Goal: Check status: Check status

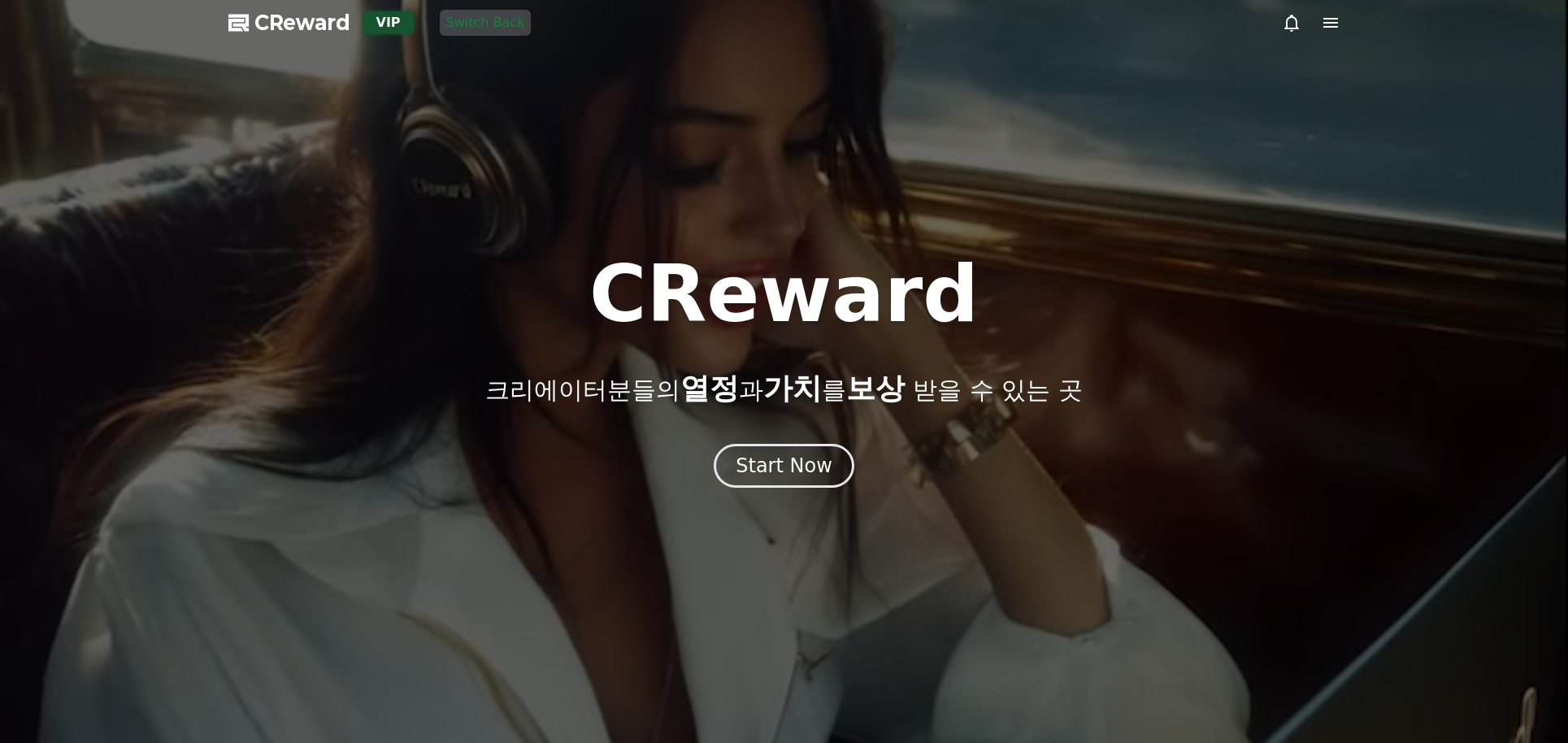
click at [1336, 27] on icon at bounding box center [1330, 23] width 14 height 10
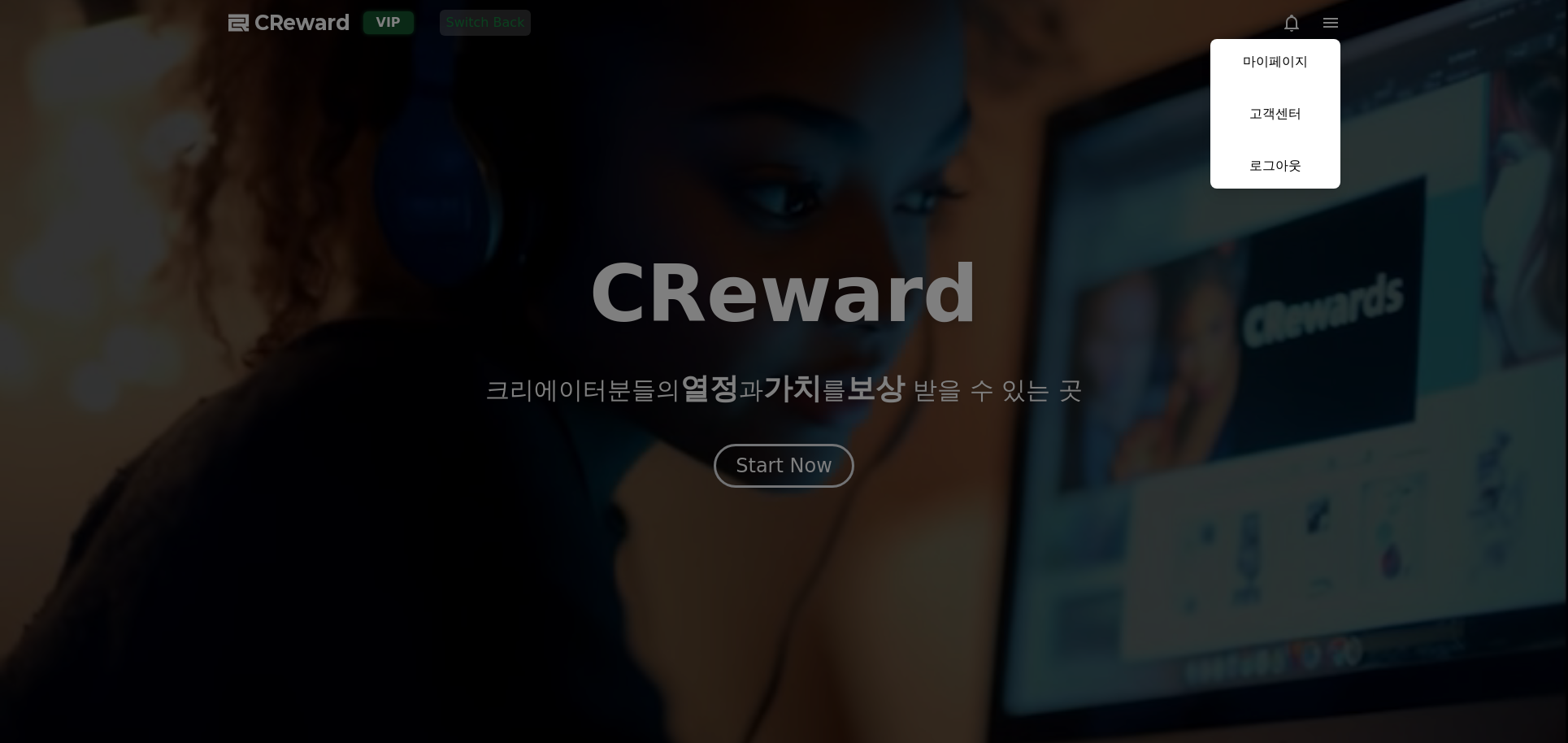
click at [1303, 61] on link "마이페이지" at bounding box center [1275, 61] width 130 height 45
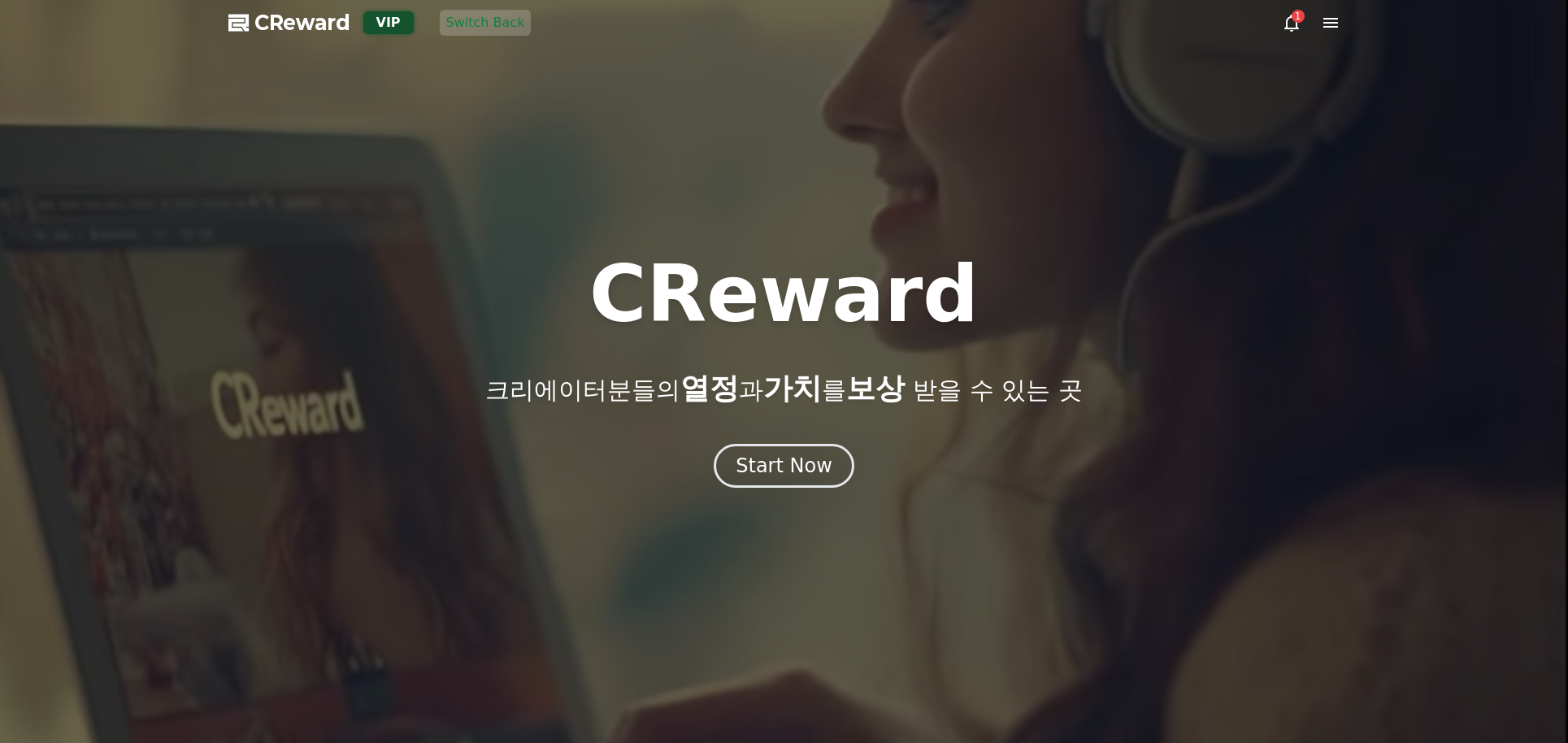
select select "**********"
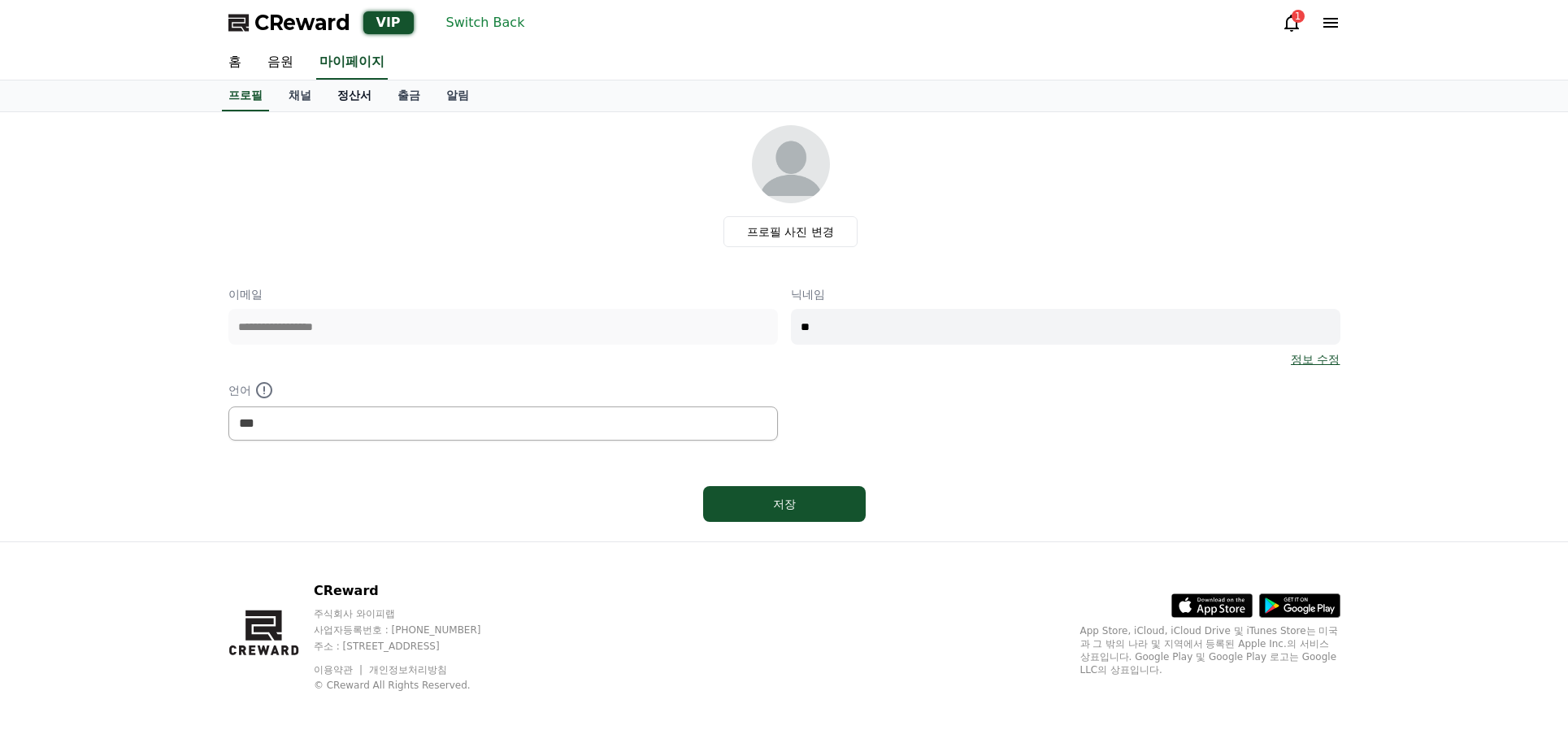
click at [352, 99] on link "정산서" at bounding box center [355, 96] width 61 height 31
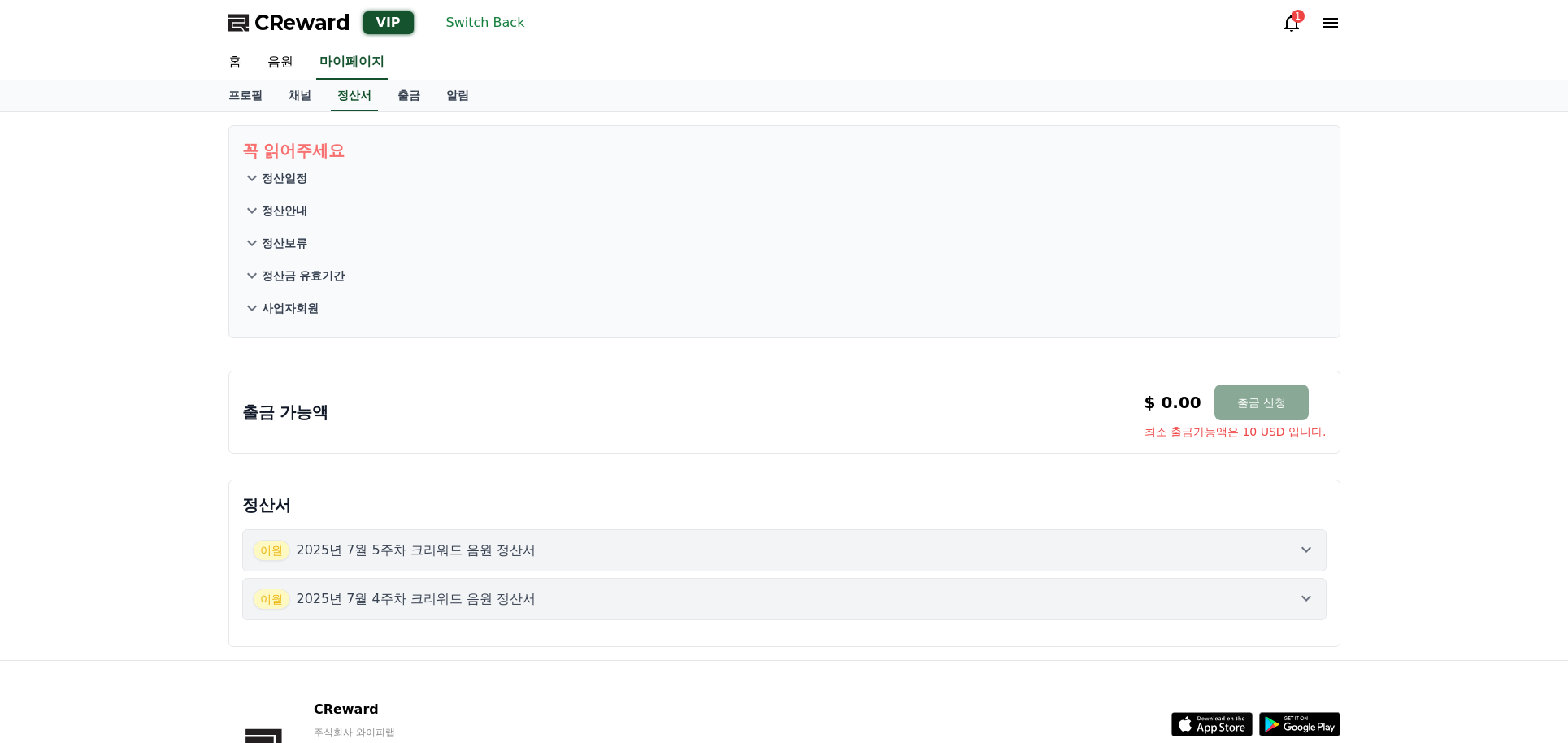
click at [422, 597] on p "2025년 7월 4주차 크리워드 음원 정산서" at bounding box center [416, 598] width 240 height 19
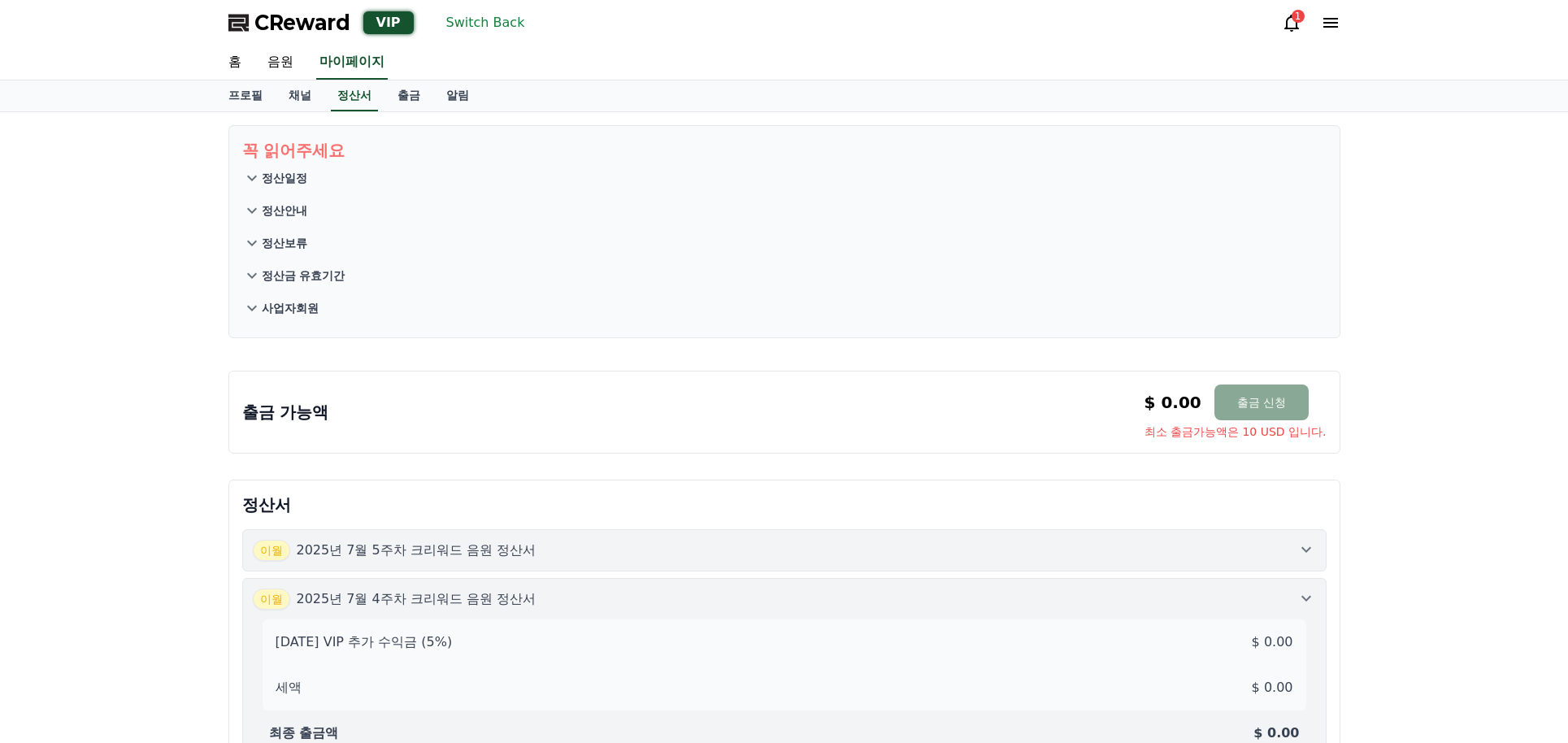
click at [536, 548] on div "이월 2025년 7월 5주차 크리워드 음원 정산서" at bounding box center [784, 550] width 1064 height 21
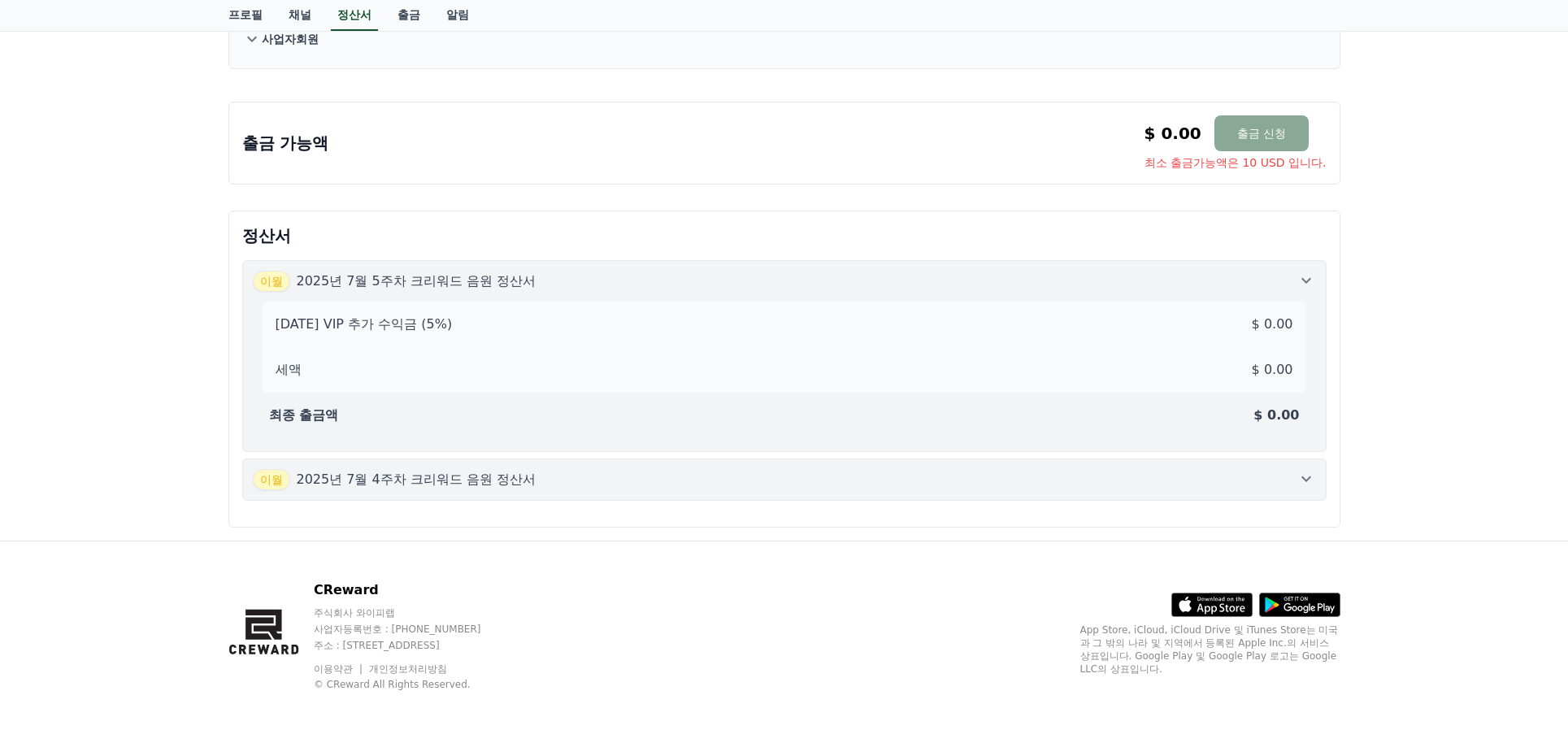
drag, startPoint x: 1304, startPoint y: 290, endPoint x: 1515, endPoint y: 527, distance: 317.3
click at [1304, 290] on div "이월 2025년 7월 5주차 크리워드 음원 정산서" at bounding box center [784, 281] width 1064 height 21
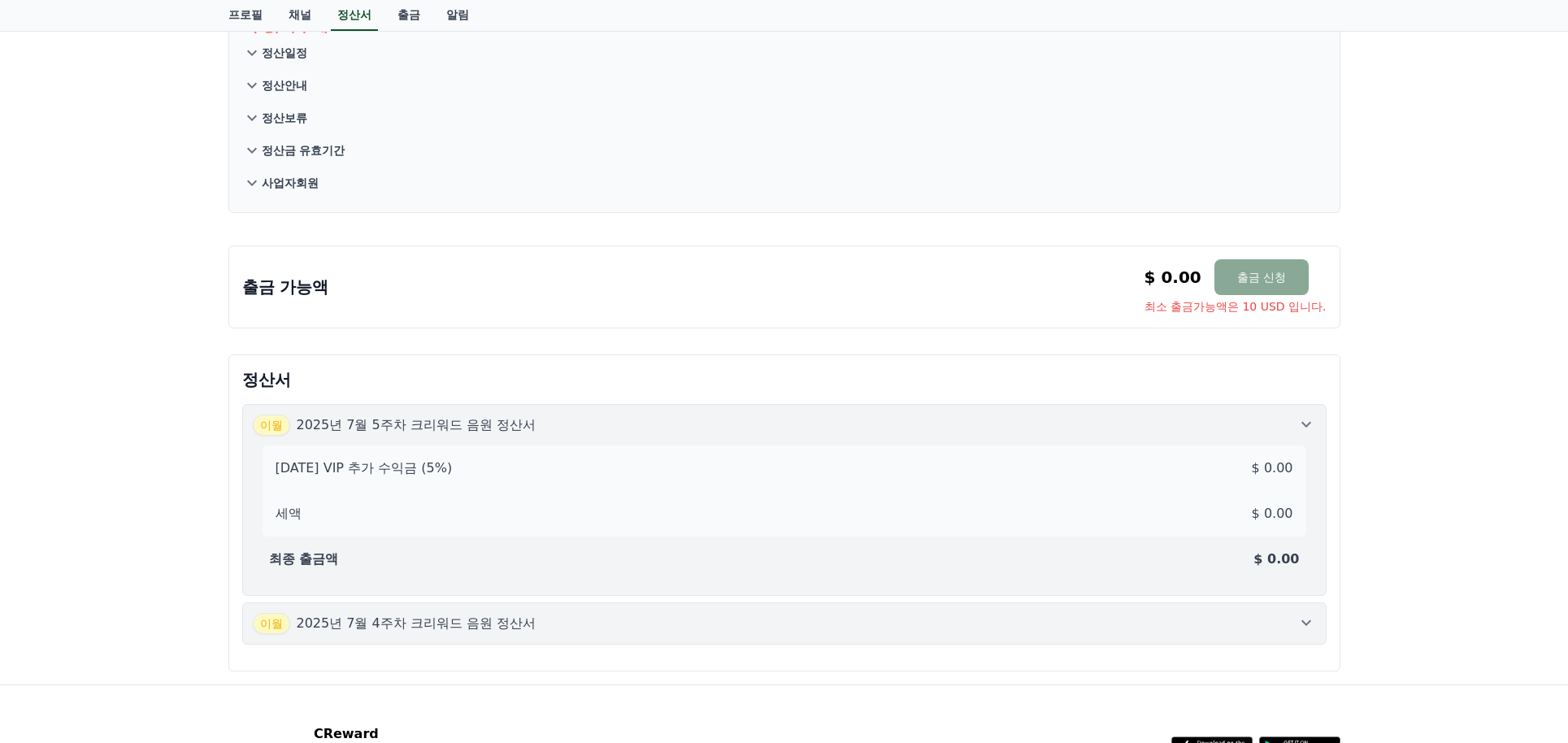
drag, startPoint x: 1518, startPoint y: 528, endPoint x: 1468, endPoint y: 608, distance: 94.3
click at [1518, 527] on div "꼭 읽어주세요 정산일정 정산안내 정산보류 정산금 유효기간 사업자회원 출금 가능액 $ 0.00 출금 신청 최소 출금가능액은 10 USD 입니다.…" at bounding box center [784, 336] width 1568 height 698
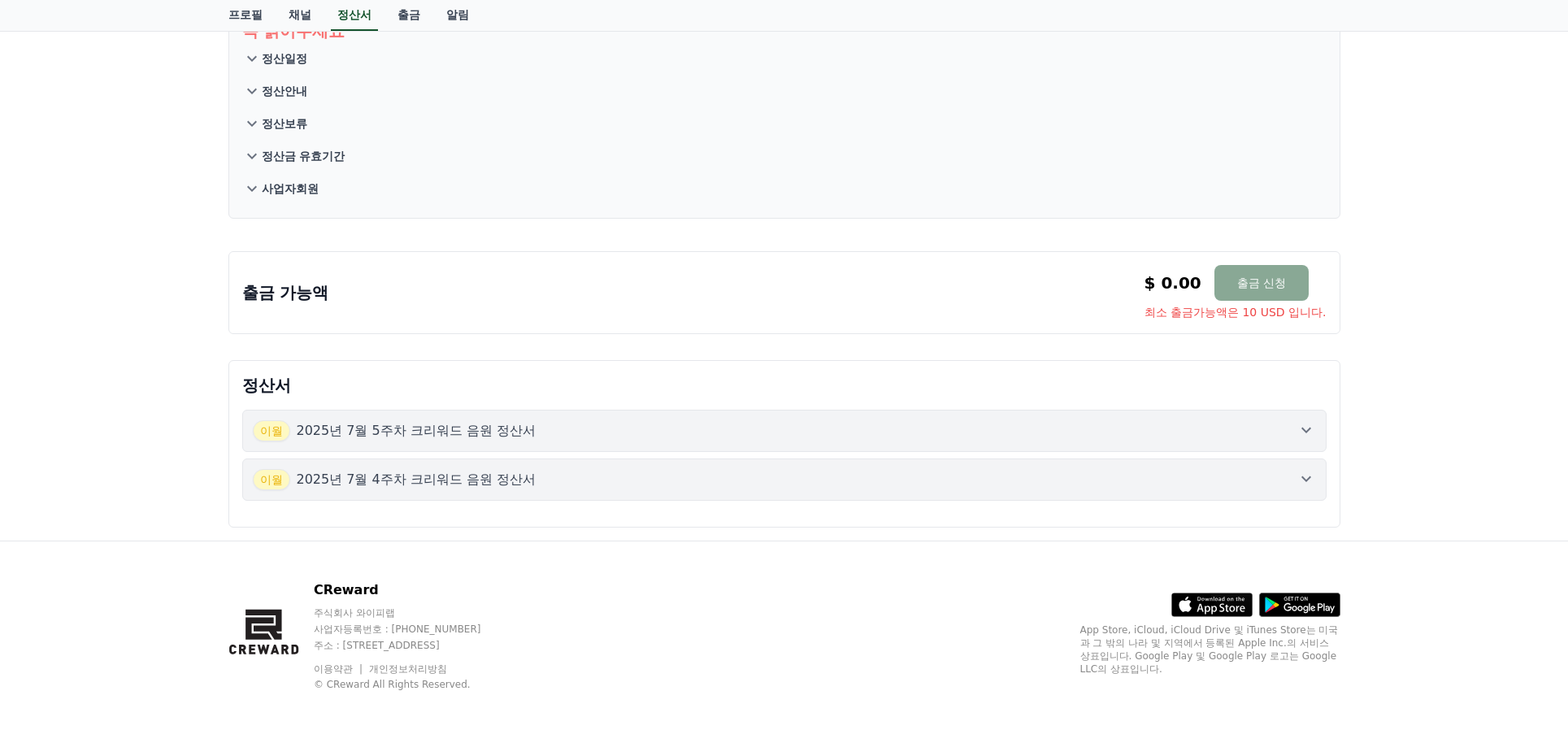
click at [1443, 143] on div "꼭 읽어주세요 정산일정 정산안내 정산보류 정산금 유효기간 사업자회원 출금 가능액 $ 0.00 출금 신청 최소 출금가능액은 10 USD 입니다.…" at bounding box center [784, 266] width 1568 height 548
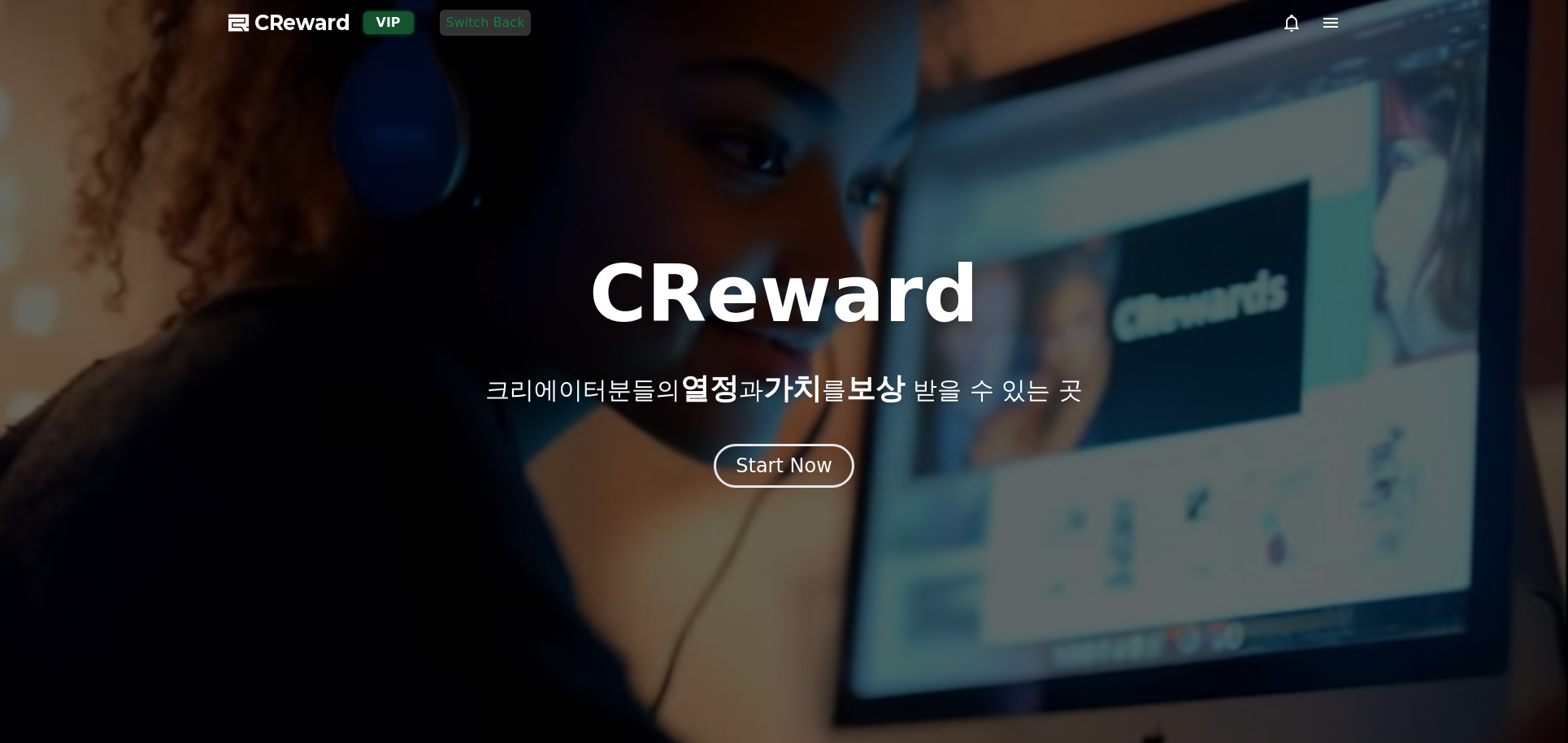
click at [317, 145] on div at bounding box center [784, 372] width 1568 height 743
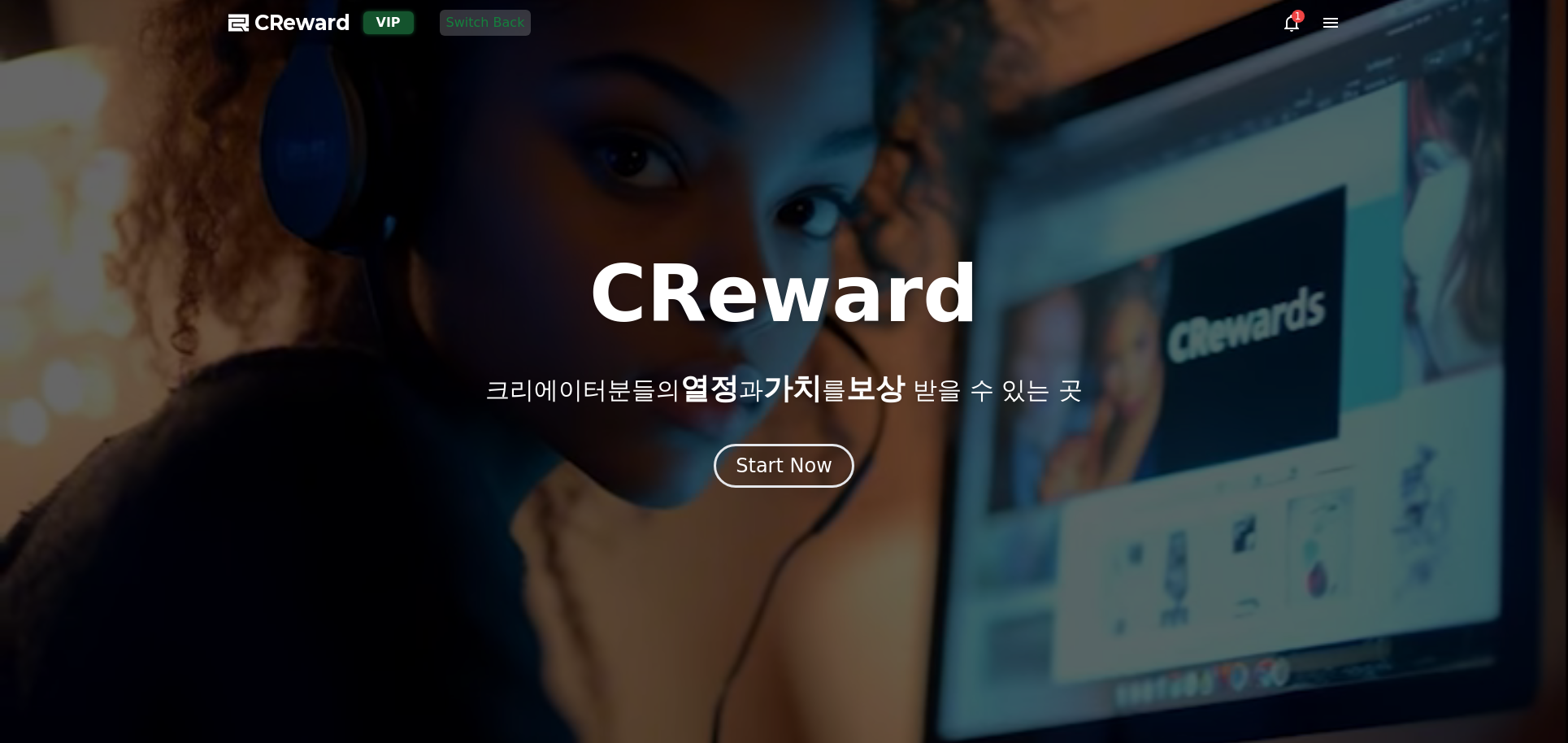
click at [480, 22] on button "Switch Back" at bounding box center [485, 23] width 92 height 26
